Goal: Information Seeking & Learning: Learn about a topic

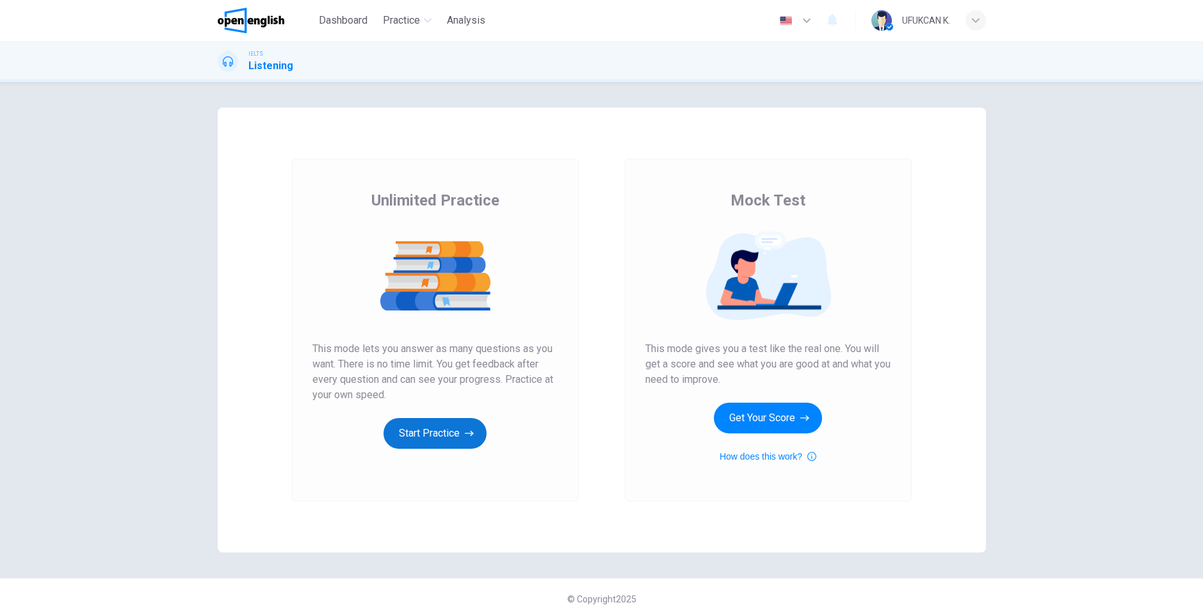
click at [452, 434] on button "Start Practice" at bounding box center [435, 433] width 103 height 31
click at [459, 422] on button "Start Practice" at bounding box center [435, 433] width 103 height 31
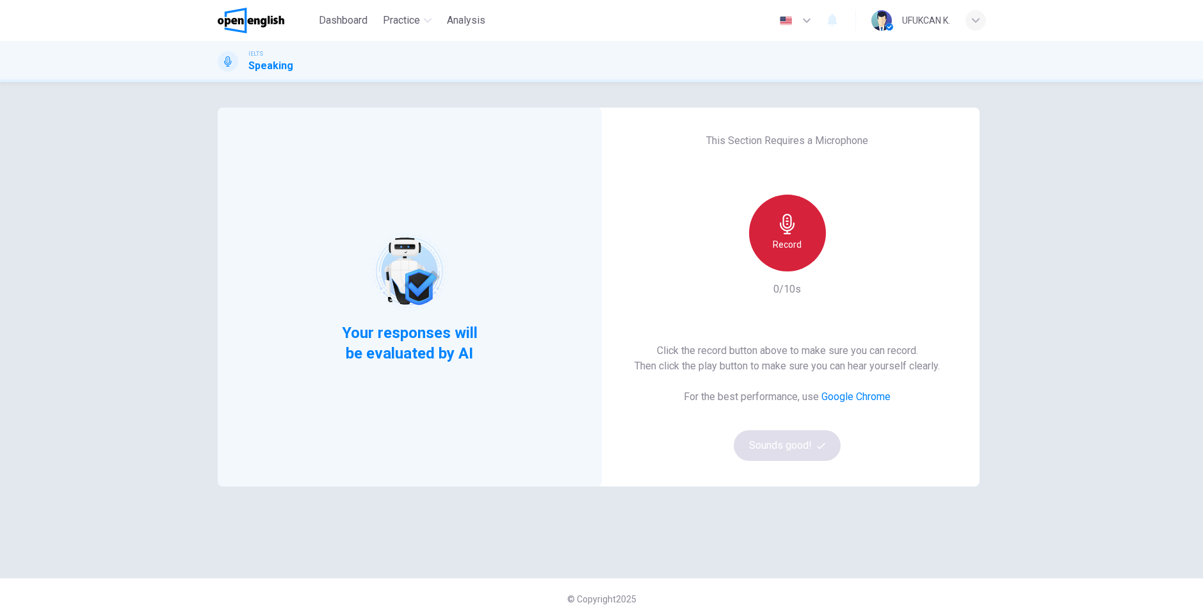
click at [787, 244] on h6 "Record" at bounding box center [787, 244] width 29 height 15
click at [785, 244] on h6 "Stop" at bounding box center [787, 244] width 19 height 15
